Goal: Use online tool/utility: Use online tool/utility

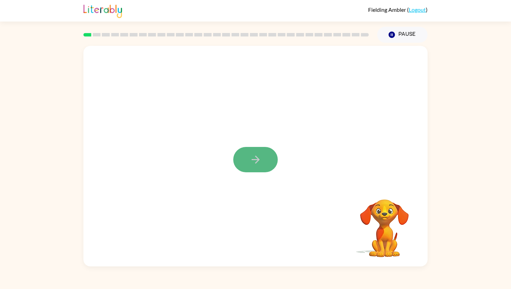
click at [257, 156] on icon "button" at bounding box center [256, 160] width 12 height 12
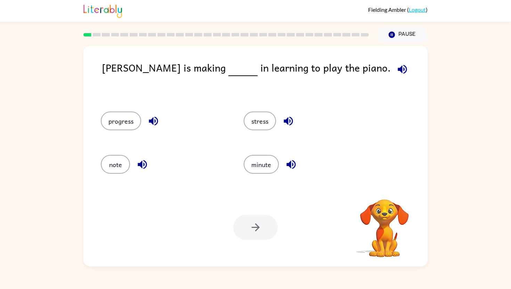
click at [398, 65] on icon "button" at bounding box center [402, 69] width 9 height 9
click at [130, 121] on button "progress" at bounding box center [121, 121] width 40 height 19
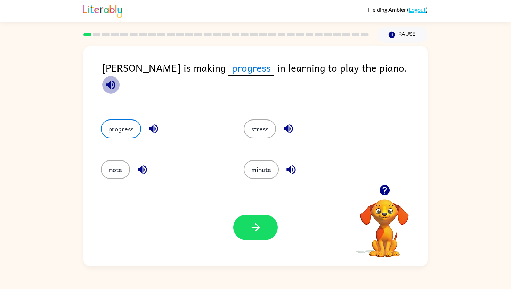
click at [117, 79] on icon "button" at bounding box center [111, 85] width 12 height 12
click at [252, 222] on icon "button" at bounding box center [256, 227] width 12 height 12
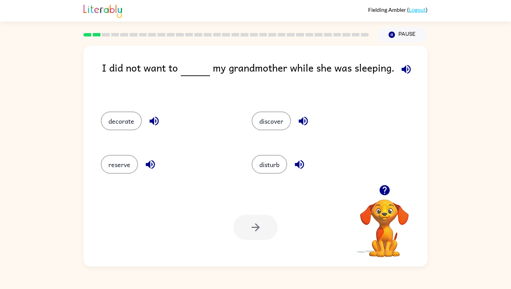
click at [403, 70] on icon "button" at bounding box center [405, 69] width 9 height 9
click at [298, 161] on icon "button" at bounding box center [299, 164] width 12 height 12
click at [273, 166] on button "disturb" at bounding box center [269, 164] width 35 height 19
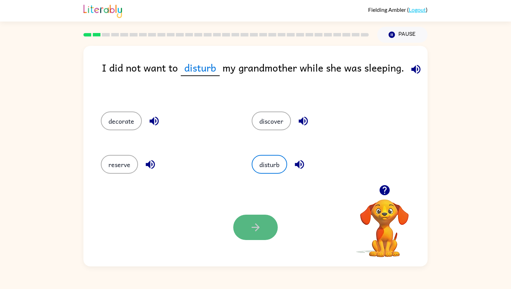
click at [251, 231] on icon "button" at bounding box center [256, 227] width 12 height 12
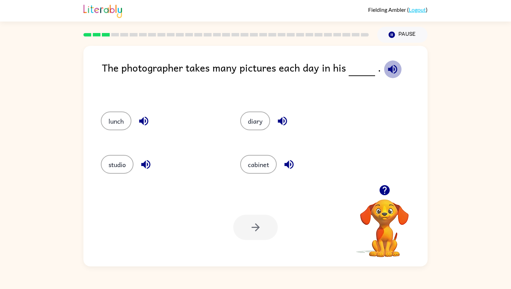
click at [388, 71] on icon "button" at bounding box center [392, 69] width 9 height 9
click at [119, 165] on button "studio" at bounding box center [117, 164] width 33 height 19
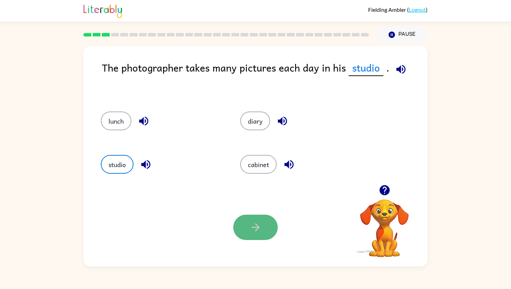
click at [250, 223] on icon "button" at bounding box center [256, 227] width 12 height 12
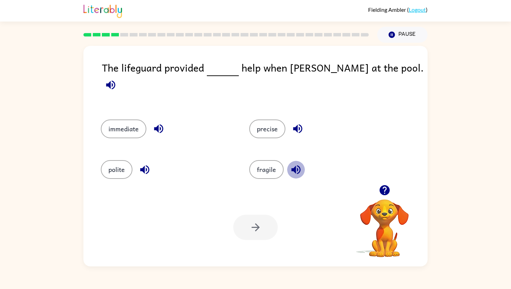
click at [292, 165] on icon "button" at bounding box center [295, 169] width 9 height 9
click at [295, 124] on icon "button" at bounding box center [297, 128] width 9 height 9
click at [162, 124] on icon "button" at bounding box center [158, 128] width 9 height 9
click at [130, 124] on button "immediate" at bounding box center [124, 129] width 46 height 19
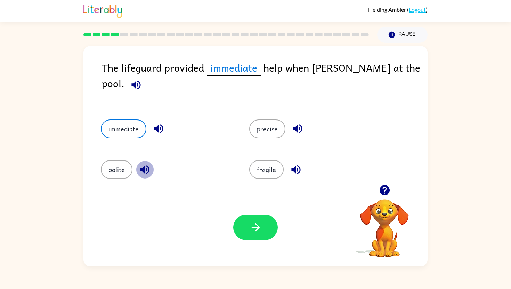
click at [151, 164] on button "button" at bounding box center [145, 170] width 18 height 18
click at [250, 229] on icon "button" at bounding box center [256, 227] width 12 height 12
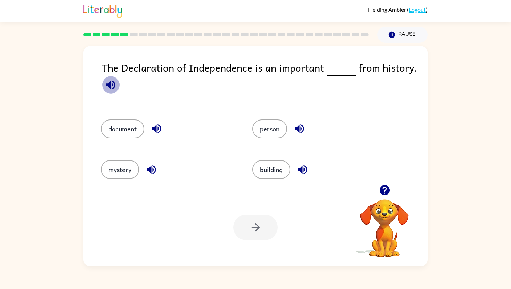
click at [110, 85] on icon "button" at bounding box center [110, 84] width 9 height 9
click at [154, 125] on icon "button" at bounding box center [157, 129] width 12 height 12
click at [301, 125] on icon "button" at bounding box center [299, 129] width 12 height 12
click at [303, 167] on icon "button" at bounding box center [302, 169] width 9 height 9
click at [143, 173] on div "mystery" at bounding box center [169, 169] width 136 height 19
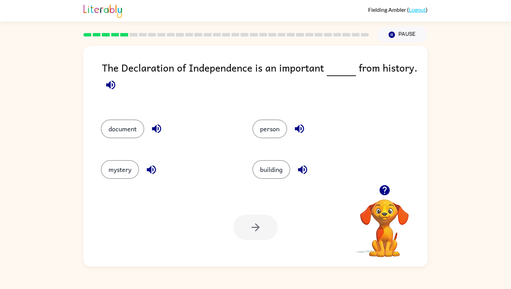
click at [149, 172] on icon "button" at bounding box center [151, 170] width 12 height 12
click at [127, 123] on button "document" at bounding box center [122, 129] width 43 height 19
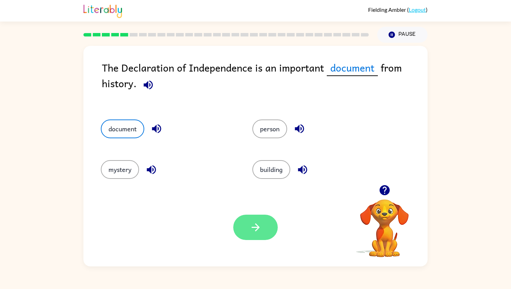
click at [251, 228] on icon "button" at bounding box center [256, 227] width 12 height 12
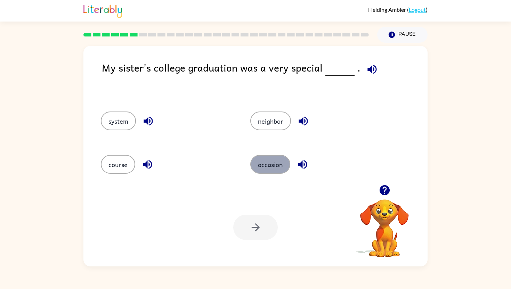
click at [278, 165] on button "occasion" at bounding box center [270, 164] width 40 height 19
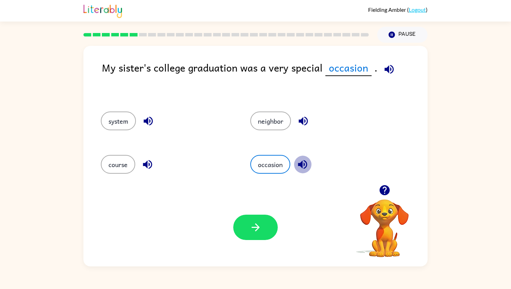
click at [305, 165] on icon "button" at bounding box center [302, 164] width 9 height 9
click at [253, 225] on icon "button" at bounding box center [256, 227] width 12 height 12
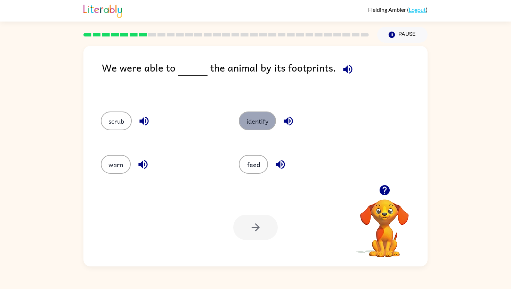
click at [254, 118] on button "identify" at bounding box center [257, 121] width 37 height 19
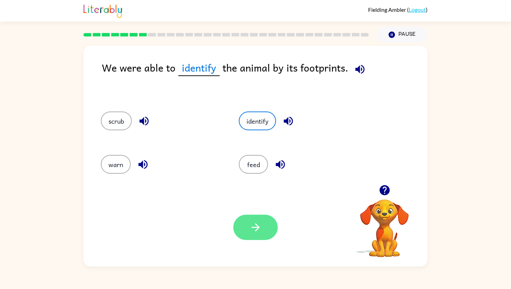
click at [252, 225] on icon "button" at bounding box center [256, 227] width 12 height 12
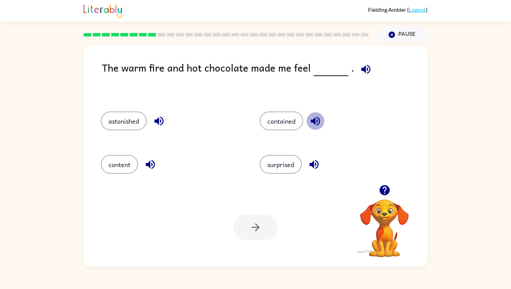
click at [317, 121] on icon "button" at bounding box center [315, 121] width 12 height 12
click at [159, 120] on icon "button" at bounding box center [158, 121] width 9 height 9
click at [151, 161] on icon "button" at bounding box center [150, 164] width 12 height 12
click at [312, 165] on icon "button" at bounding box center [313, 164] width 9 height 9
click at [158, 122] on icon "button" at bounding box center [158, 121] width 9 height 9
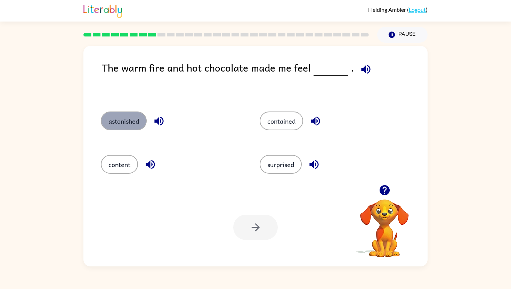
click at [131, 116] on button "astonished" at bounding box center [124, 121] width 46 height 19
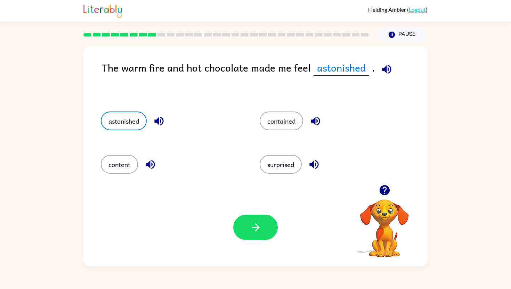
click at [152, 164] on icon "button" at bounding box center [150, 164] width 12 height 12
click at [248, 230] on button "button" at bounding box center [255, 227] width 44 height 25
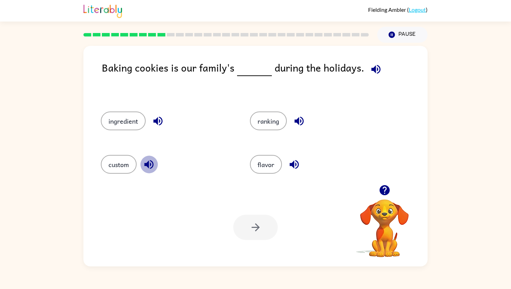
click at [149, 163] on icon "button" at bounding box center [149, 164] width 12 height 12
click at [157, 120] on icon "button" at bounding box center [157, 121] width 9 height 9
click at [298, 120] on icon "button" at bounding box center [298, 121] width 9 height 9
click at [295, 165] on icon "button" at bounding box center [294, 164] width 12 height 12
click at [134, 119] on button "ingredient" at bounding box center [123, 121] width 45 height 19
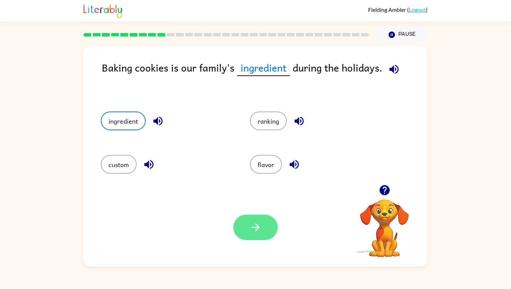
click at [250, 227] on icon "button" at bounding box center [256, 227] width 12 height 12
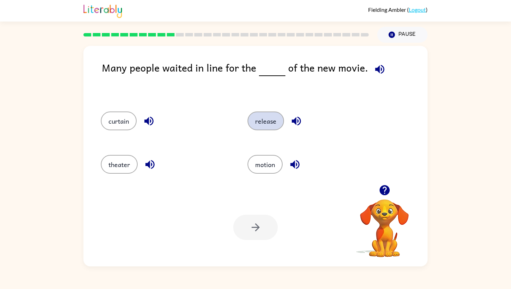
click at [269, 121] on button "release" at bounding box center [265, 121] width 36 height 19
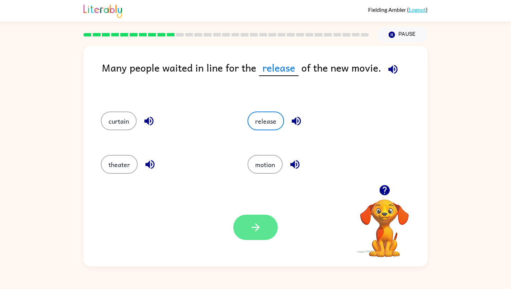
click at [251, 223] on icon "button" at bounding box center [256, 227] width 12 height 12
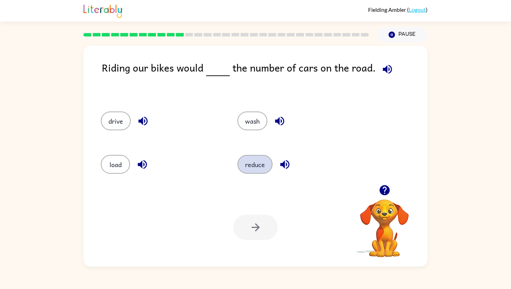
click at [262, 166] on button "reduce" at bounding box center [254, 164] width 35 height 19
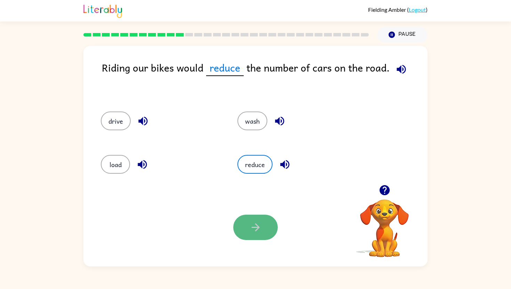
click at [249, 224] on button "button" at bounding box center [255, 227] width 44 height 25
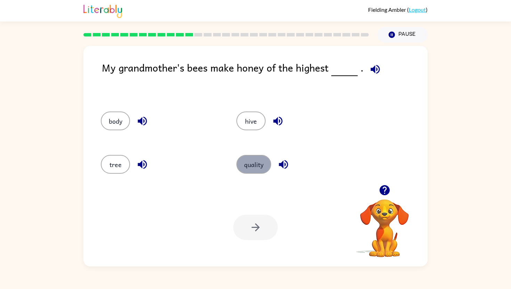
click at [260, 163] on button "quality" at bounding box center [253, 164] width 35 height 19
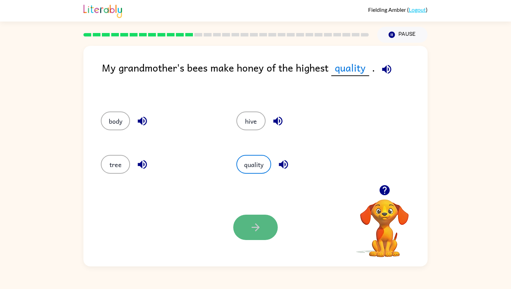
click at [260, 225] on icon "button" at bounding box center [256, 227] width 12 height 12
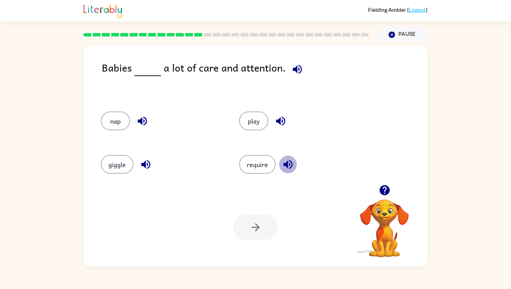
click at [290, 162] on icon "button" at bounding box center [287, 164] width 9 height 9
click at [251, 161] on button "require" at bounding box center [257, 164] width 36 height 19
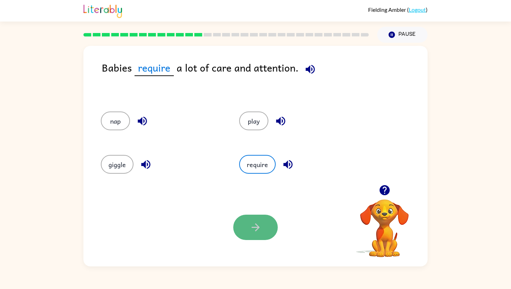
click at [254, 224] on icon "button" at bounding box center [256, 227] width 12 height 12
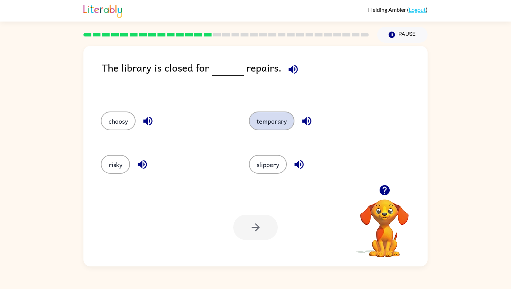
click at [281, 121] on button "temporary" at bounding box center [272, 121] width 46 height 19
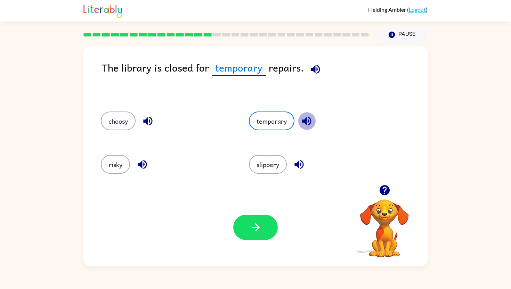
click at [307, 122] on icon "button" at bounding box center [306, 121] width 9 height 9
click at [254, 225] on icon "button" at bounding box center [256, 227] width 12 height 12
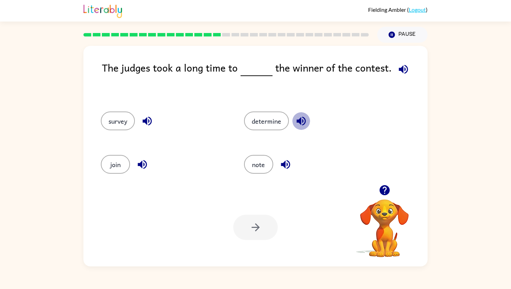
click at [301, 122] on icon "button" at bounding box center [300, 121] width 9 height 9
click at [269, 124] on button "determine" at bounding box center [266, 121] width 45 height 19
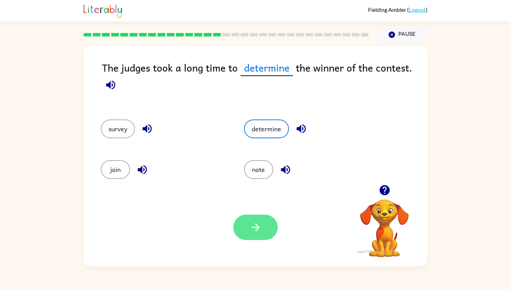
click at [250, 220] on button "button" at bounding box center [255, 227] width 44 height 25
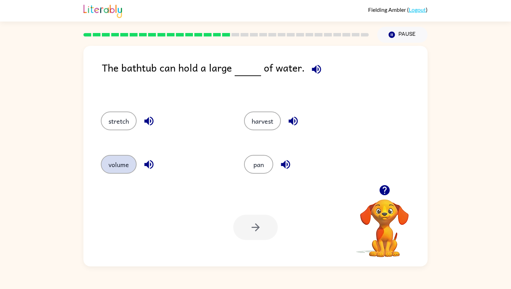
click at [130, 160] on button "volume" at bounding box center [119, 164] width 36 height 19
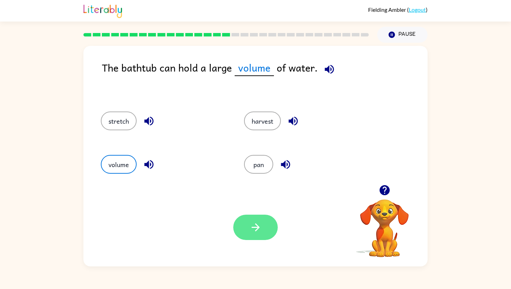
click at [256, 215] on button "button" at bounding box center [255, 227] width 44 height 25
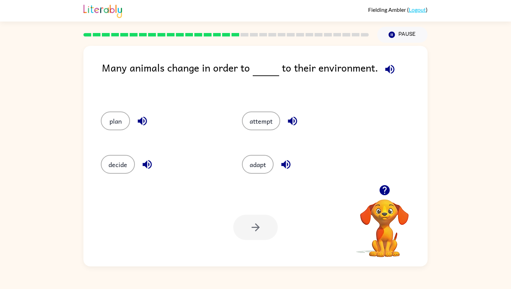
click at [147, 165] on icon "button" at bounding box center [147, 164] width 9 height 9
click at [141, 118] on icon "button" at bounding box center [142, 121] width 9 height 9
click at [264, 170] on button "adapt" at bounding box center [258, 164] width 32 height 19
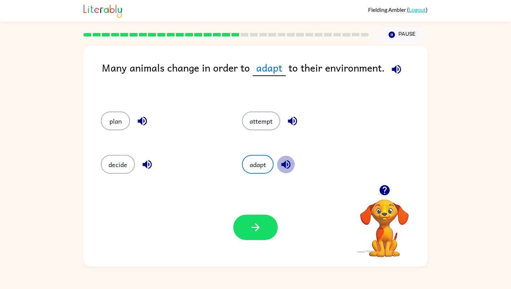
click at [285, 164] on icon "button" at bounding box center [285, 164] width 9 height 9
click at [262, 228] on button "button" at bounding box center [255, 227] width 44 height 25
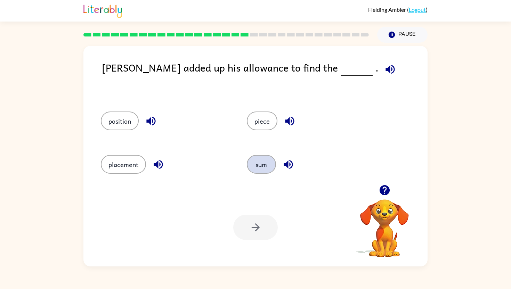
click at [264, 169] on button "sum" at bounding box center [261, 164] width 29 height 19
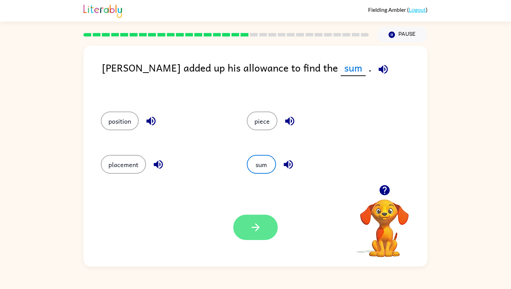
click at [257, 222] on icon "button" at bounding box center [256, 227] width 12 height 12
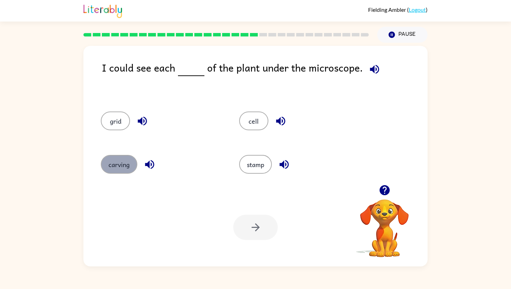
click at [112, 161] on button "carving" at bounding box center [119, 164] width 36 height 19
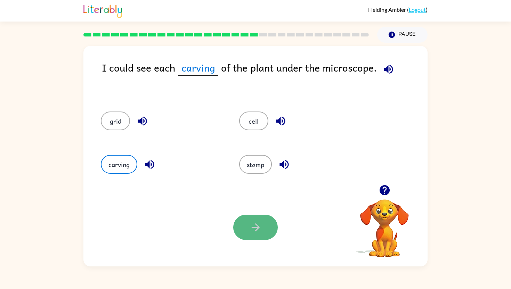
click at [255, 234] on button "button" at bounding box center [255, 227] width 44 height 25
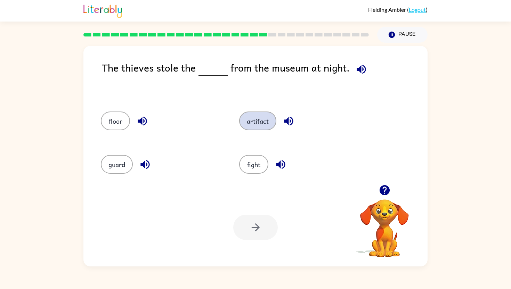
click at [268, 123] on button "artifact" at bounding box center [257, 121] width 37 height 19
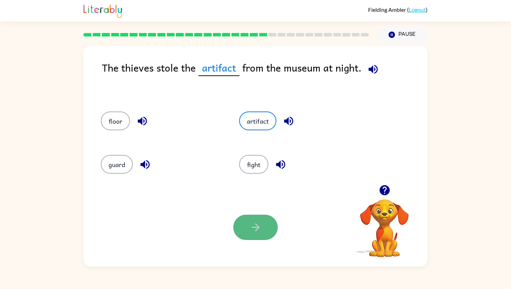
click at [245, 235] on button "button" at bounding box center [255, 227] width 44 height 25
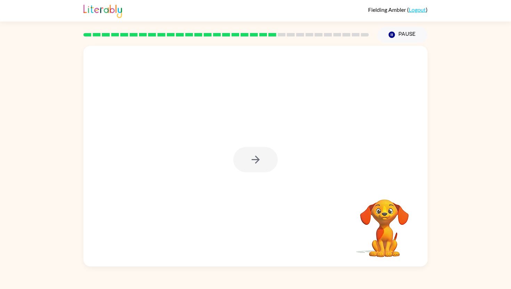
click at [258, 161] on div at bounding box center [255, 159] width 44 height 25
click at [258, 161] on icon "button" at bounding box center [256, 160] width 12 height 12
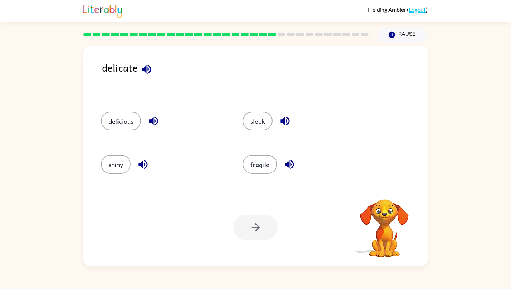
click at [147, 66] on icon "button" at bounding box center [146, 69] width 12 height 12
click at [148, 68] on icon "button" at bounding box center [146, 69] width 9 height 9
click at [263, 164] on button "fragile" at bounding box center [260, 164] width 34 height 19
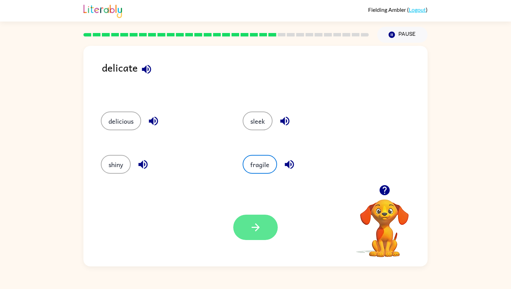
click at [261, 223] on icon "button" at bounding box center [256, 227] width 12 height 12
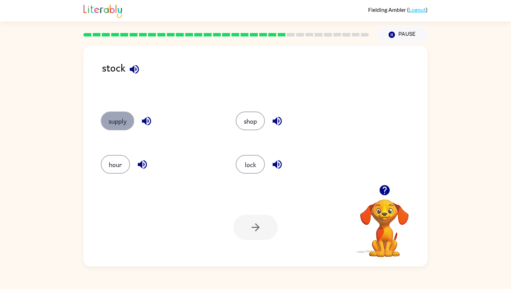
click at [125, 119] on button "supply" at bounding box center [117, 121] width 33 height 19
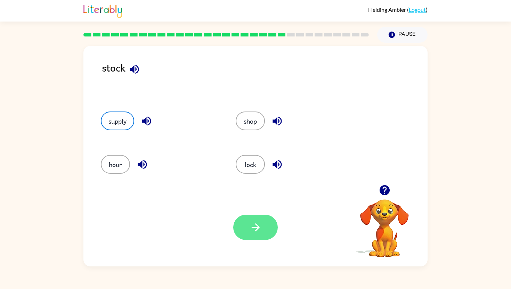
click at [243, 229] on button "button" at bounding box center [255, 227] width 44 height 25
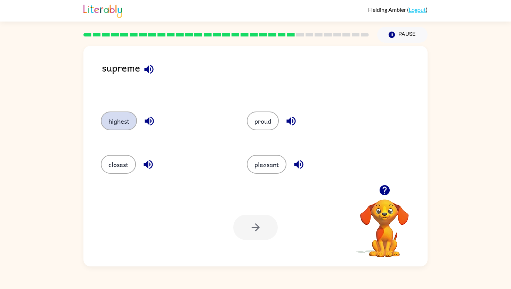
click at [124, 122] on button "highest" at bounding box center [119, 121] width 36 height 19
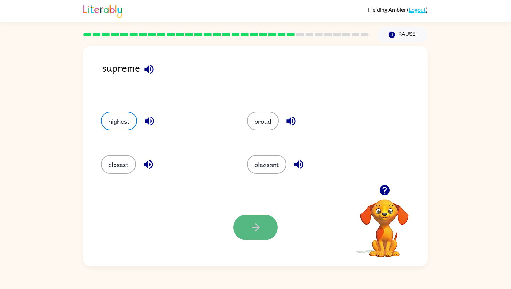
click at [254, 226] on icon "button" at bounding box center [256, 227] width 12 height 12
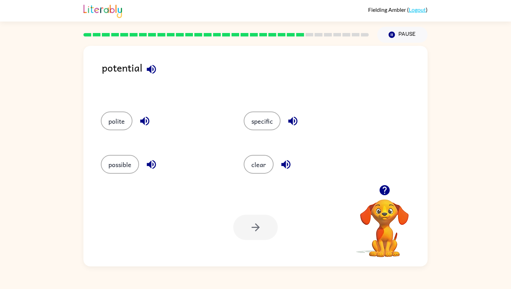
click at [152, 69] on icon "button" at bounding box center [151, 69] width 12 height 12
click at [130, 164] on button "possible" at bounding box center [120, 164] width 38 height 19
click at [246, 227] on button "button" at bounding box center [255, 227] width 44 height 25
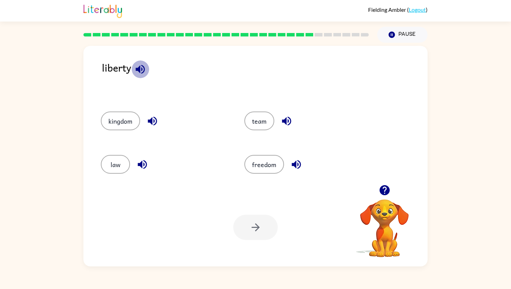
click at [139, 65] on icon "button" at bounding box center [140, 69] width 12 height 12
click at [134, 121] on button "kingdom" at bounding box center [120, 121] width 39 height 19
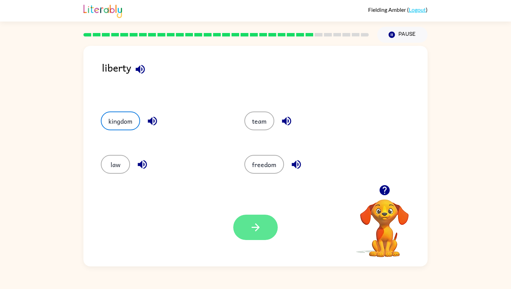
click at [261, 233] on icon "button" at bounding box center [256, 227] width 12 height 12
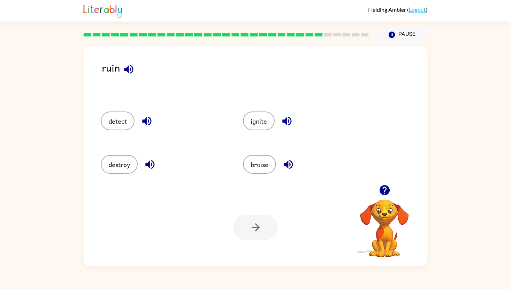
click at [128, 68] on icon "button" at bounding box center [128, 69] width 9 height 9
click at [152, 118] on icon "button" at bounding box center [147, 121] width 12 height 12
click at [148, 163] on icon "button" at bounding box center [149, 164] width 9 height 9
click at [118, 163] on button "destroy" at bounding box center [119, 164] width 37 height 19
click at [262, 229] on button "button" at bounding box center [255, 227] width 44 height 25
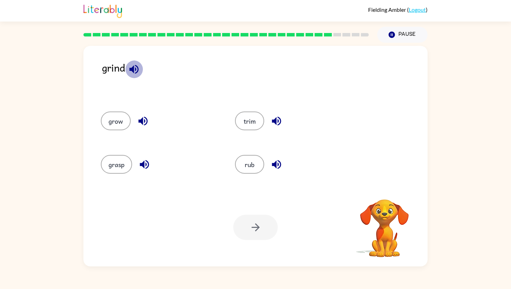
click at [134, 68] on icon "button" at bounding box center [133, 69] width 9 height 9
click at [250, 121] on button "trim" at bounding box center [249, 121] width 29 height 19
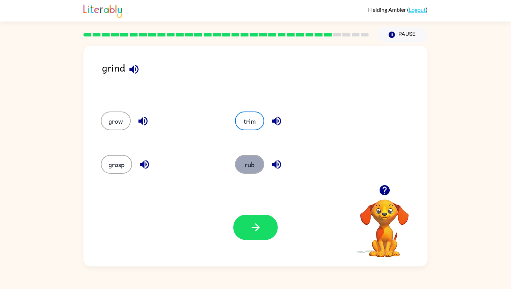
click at [255, 162] on button "rub" at bounding box center [249, 164] width 29 height 19
click at [250, 168] on button "rub" at bounding box center [249, 164] width 29 height 19
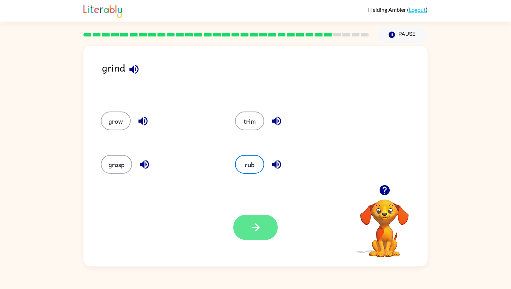
click at [257, 218] on button "button" at bounding box center [255, 227] width 44 height 25
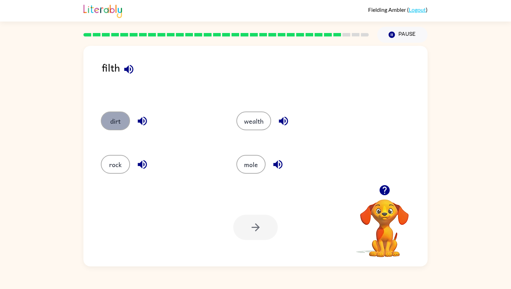
click at [120, 119] on button "dirt" at bounding box center [115, 121] width 29 height 19
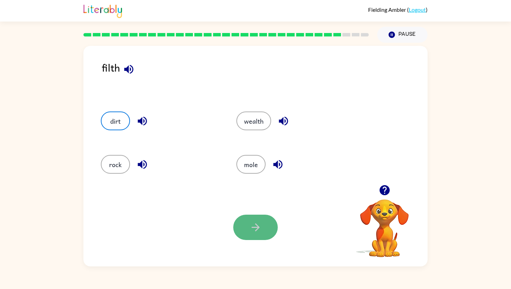
click at [253, 221] on button "button" at bounding box center [255, 227] width 44 height 25
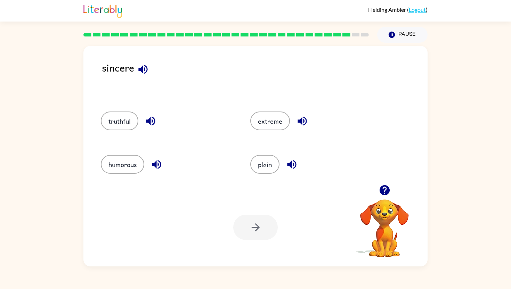
click at [141, 65] on icon "button" at bounding box center [143, 69] width 12 height 12
click at [150, 114] on button "button" at bounding box center [151, 121] width 18 height 18
click at [124, 118] on button "truthful" at bounding box center [120, 121] width 38 height 19
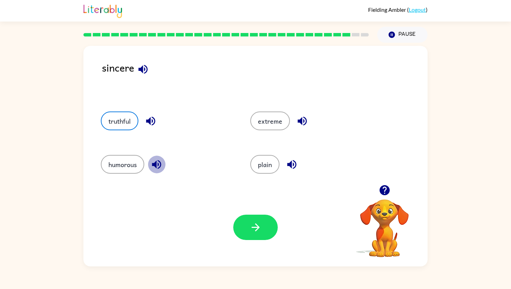
click at [160, 163] on icon "button" at bounding box center [157, 164] width 12 height 12
click at [250, 224] on icon "button" at bounding box center [256, 227] width 12 height 12
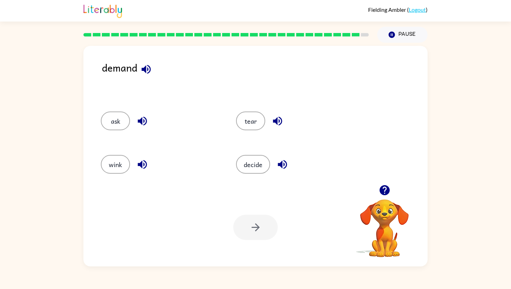
click at [146, 70] on icon "button" at bounding box center [145, 69] width 9 height 9
click at [286, 164] on icon "button" at bounding box center [282, 164] width 12 height 12
click at [265, 165] on button "decide" at bounding box center [253, 164] width 34 height 19
click at [259, 230] on icon "button" at bounding box center [256, 227] width 12 height 12
